Goal: Navigation & Orientation: Find specific page/section

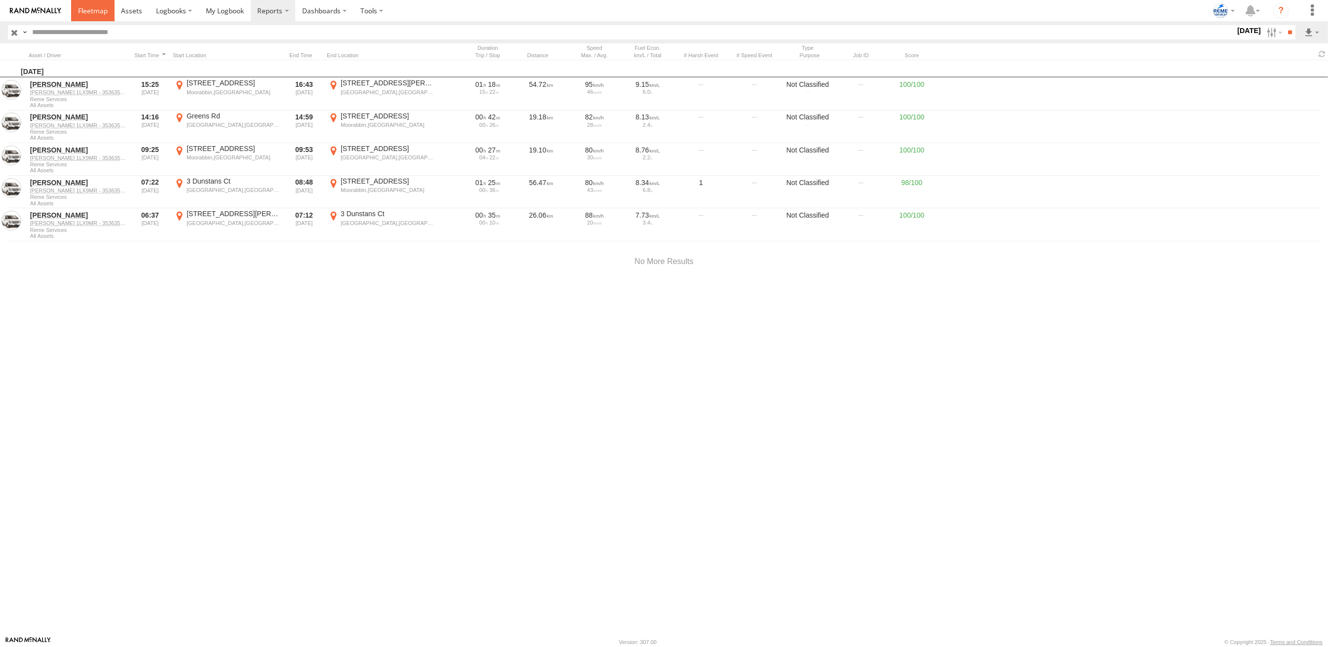
click at [85, 11] on span at bounding box center [93, 10] width 30 height 9
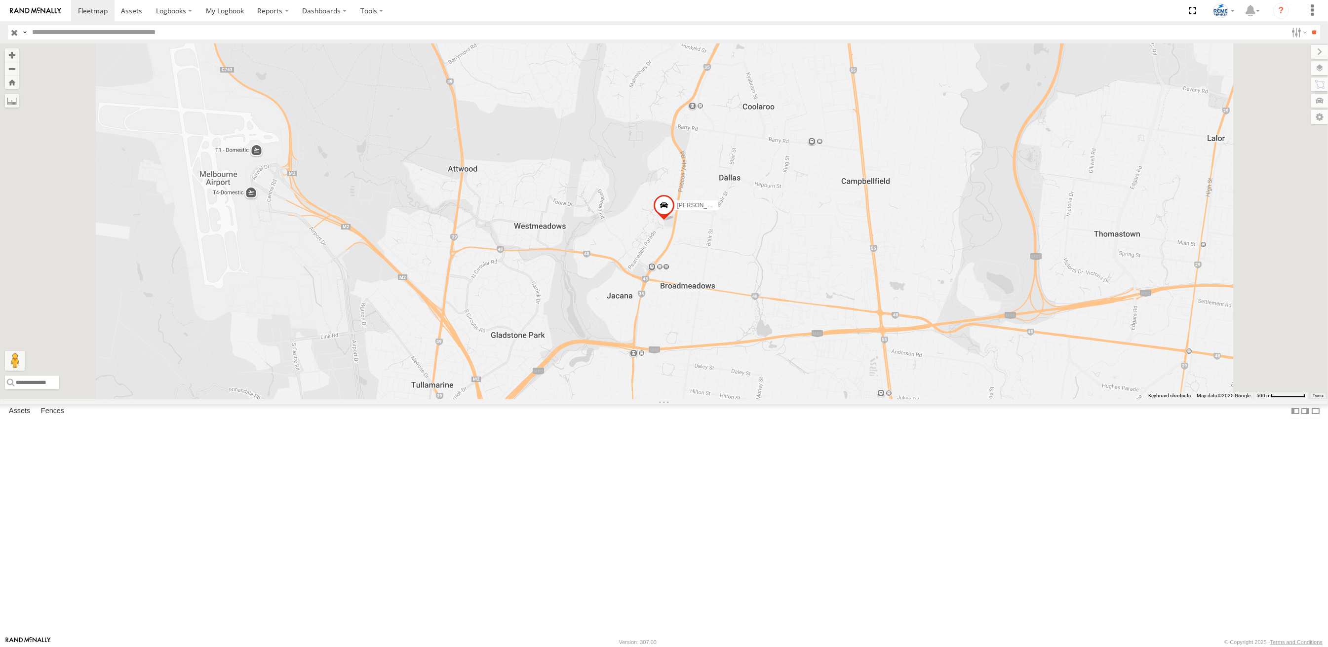
click at [14, 31] on input "button" at bounding box center [14, 32] width 13 height 14
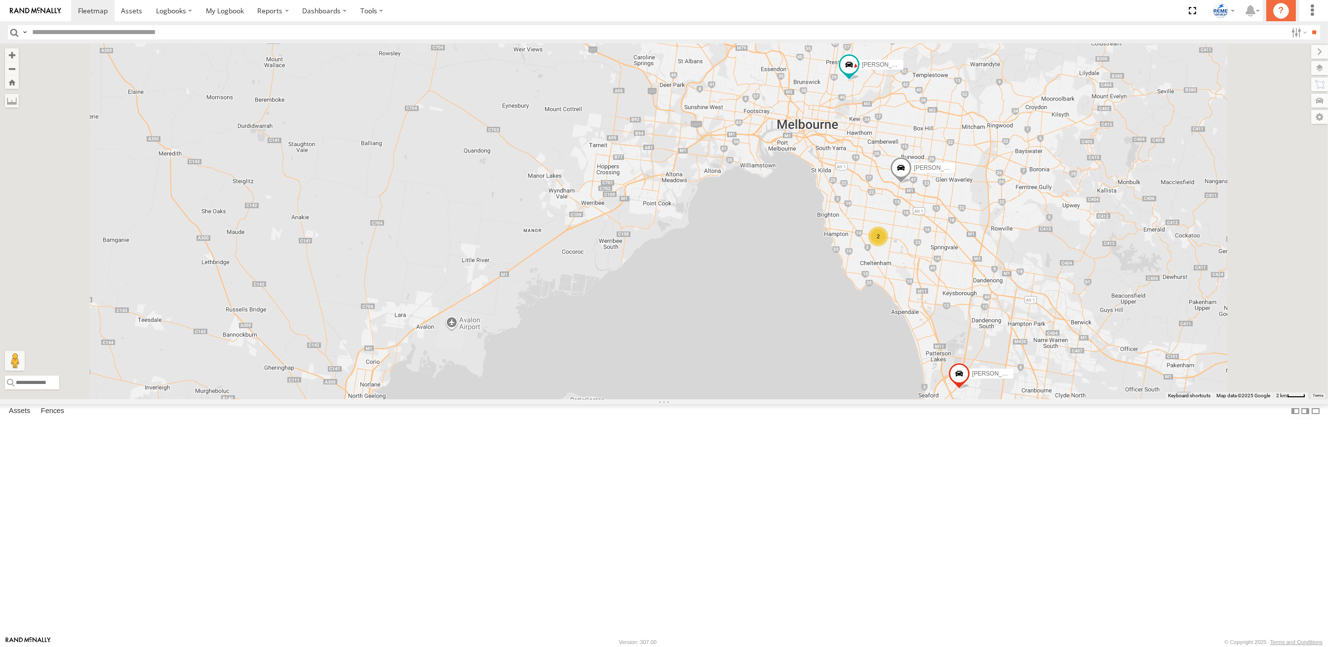
click at [1276, 12] on icon "?" at bounding box center [1282, 11] width 16 height 16
click at [1225, 16] on icon at bounding box center [1220, 10] width 15 height 15
click at [1318, 18] on label at bounding box center [1313, 10] width 22 height 21
click at [1216, 13] on icon at bounding box center [1220, 10] width 15 height 15
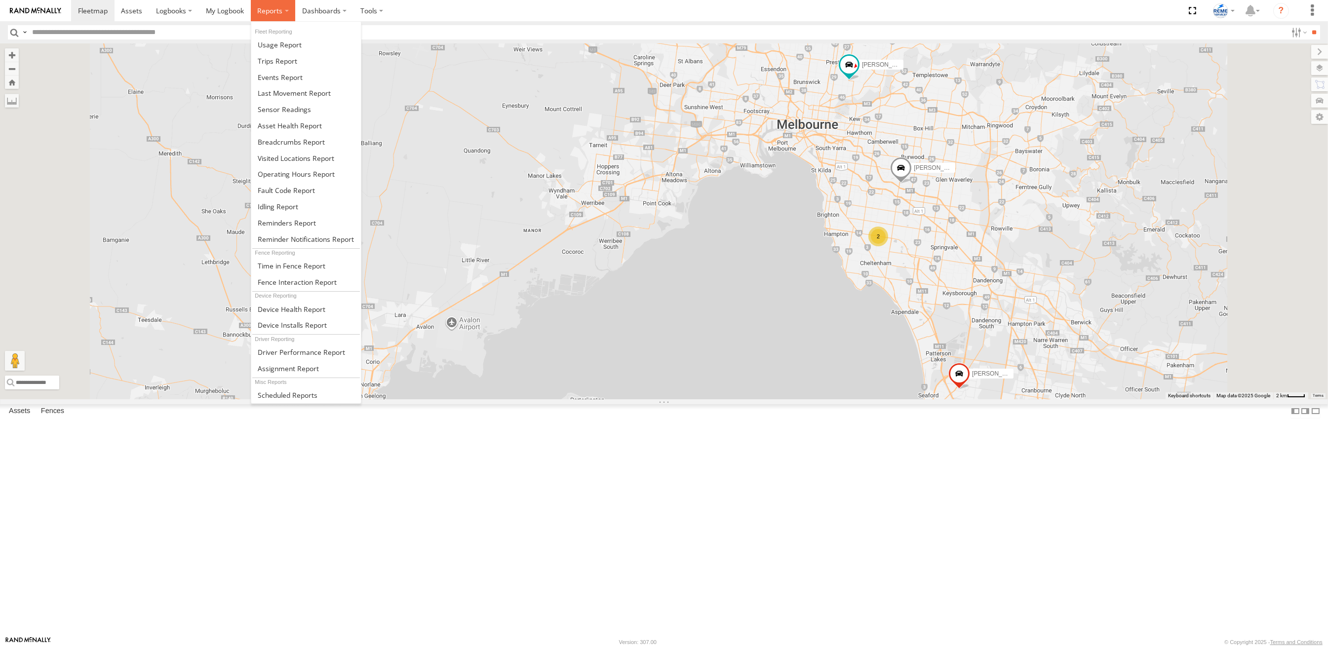
click at [280, 9] on span at bounding box center [269, 10] width 25 height 9
click at [281, 73] on span at bounding box center [280, 77] width 45 height 9
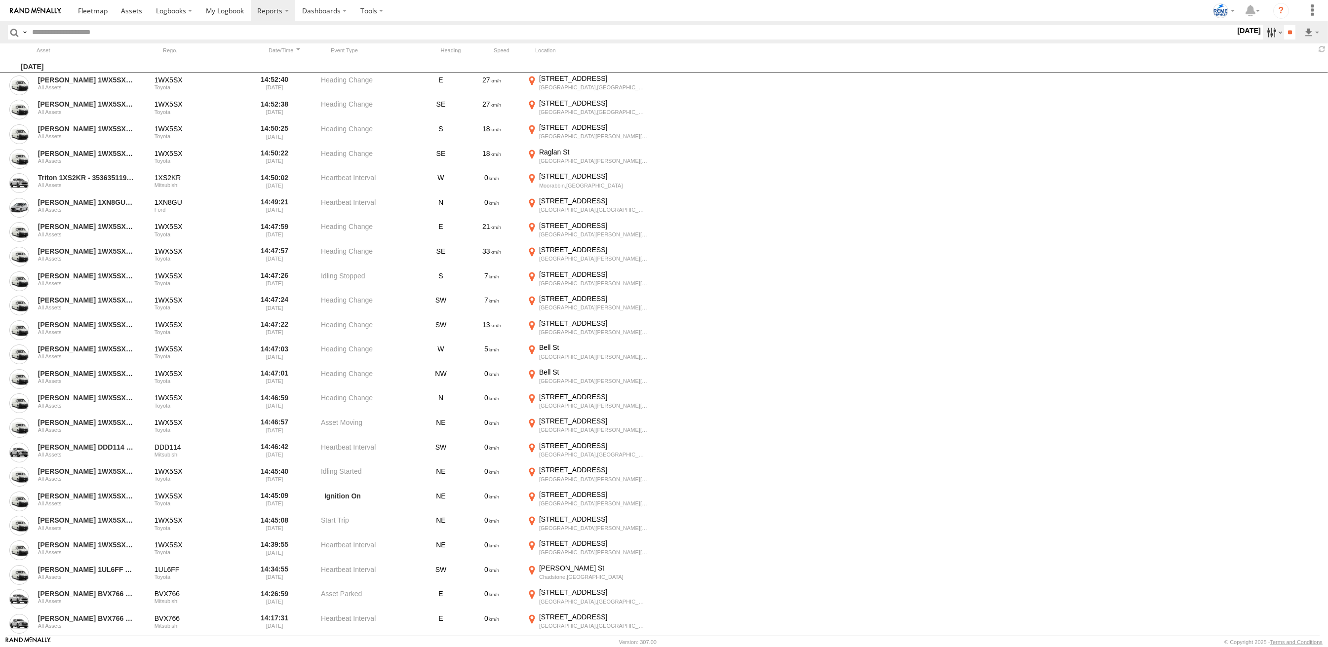
click at [1265, 29] on label at bounding box center [1273, 32] width 21 height 14
click at [0, 0] on span at bounding box center [0, 0] width 0 height 0
click at [0, 0] on label at bounding box center [0, 0] width 0 height 0
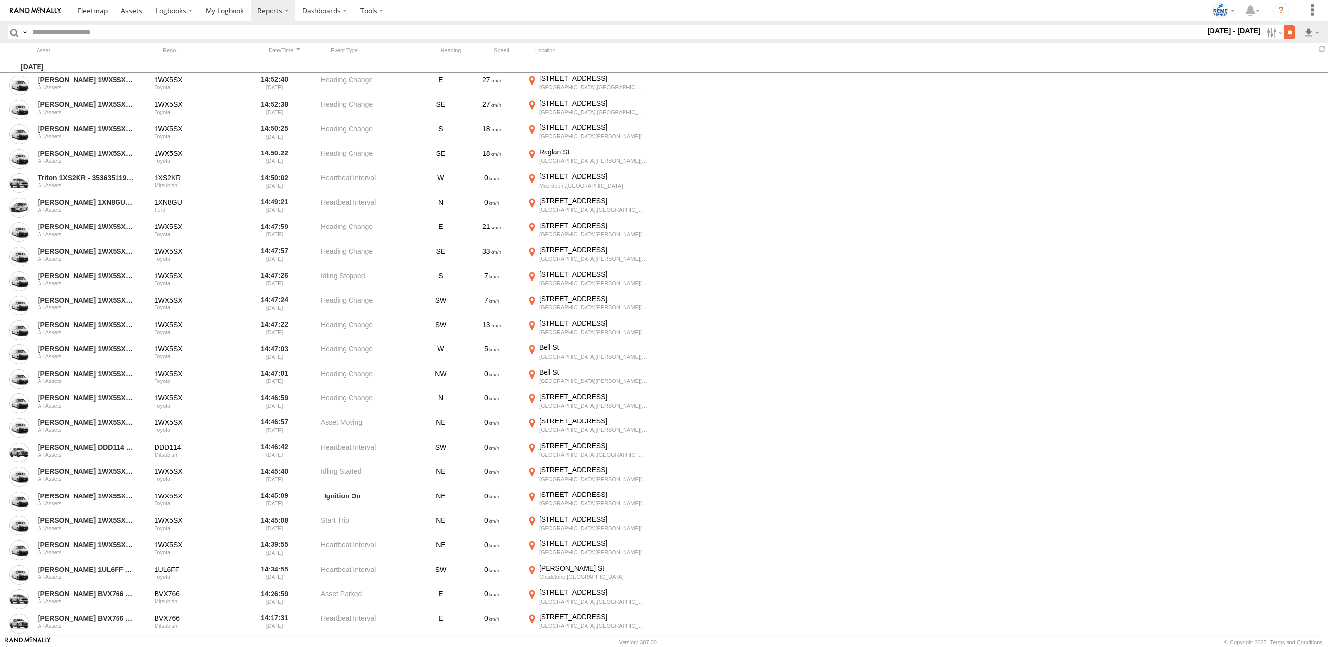
click at [1290, 35] on input "**" at bounding box center [1290, 32] width 11 height 14
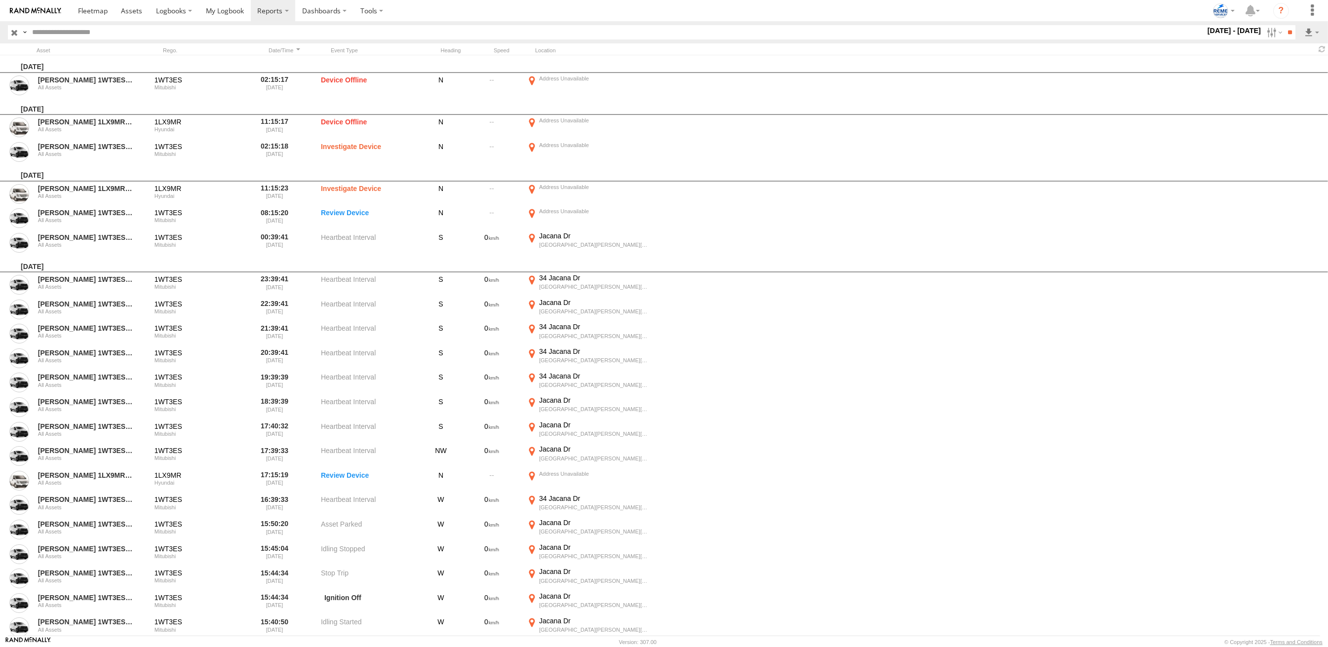
click at [34, 13] on img at bounding box center [35, 10] width 51 height 7
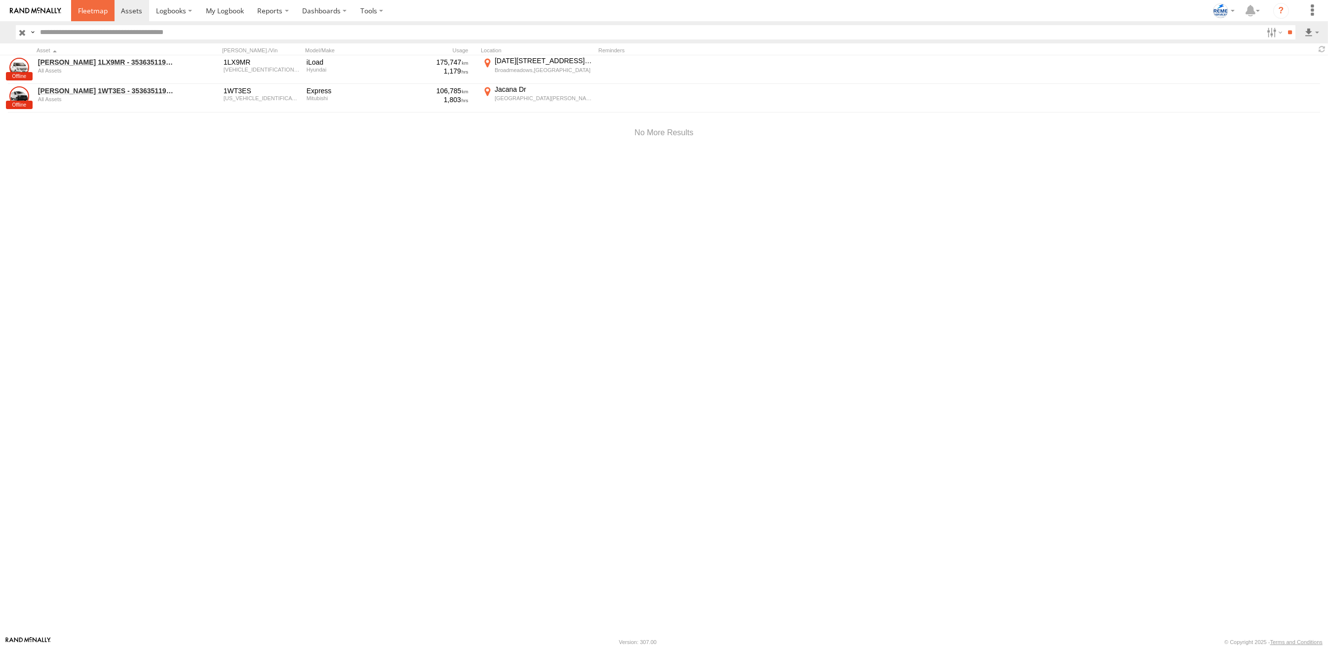
click at [90, 12] on span at bounding box center [93, 10] width 30 height 9
